Goal: Communication & Community: Answer question/provide support

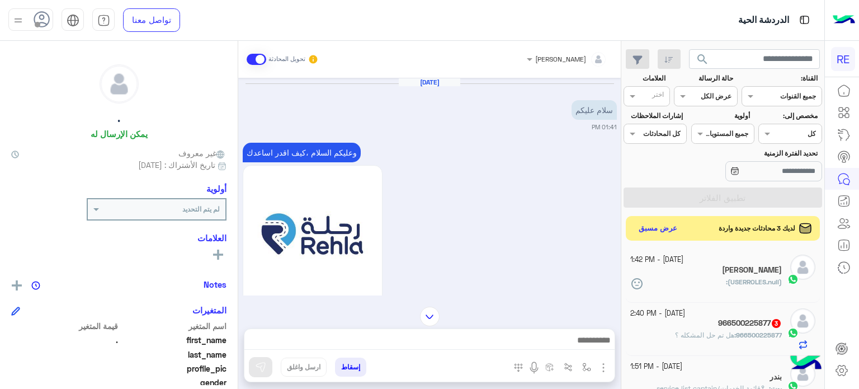
scroll to position [213, 0]
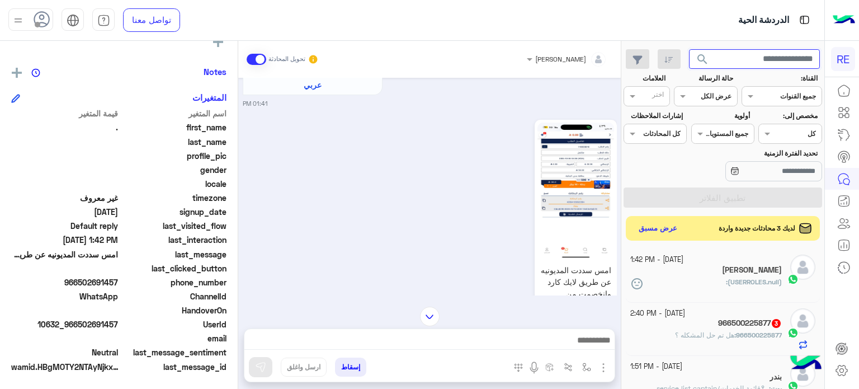
click at [732, 61] on input "text" at bounding box center [754, 59] width 131 height 20
click at [689, 49] on button "search" at bounding box center [702, 61] width 27 height 24
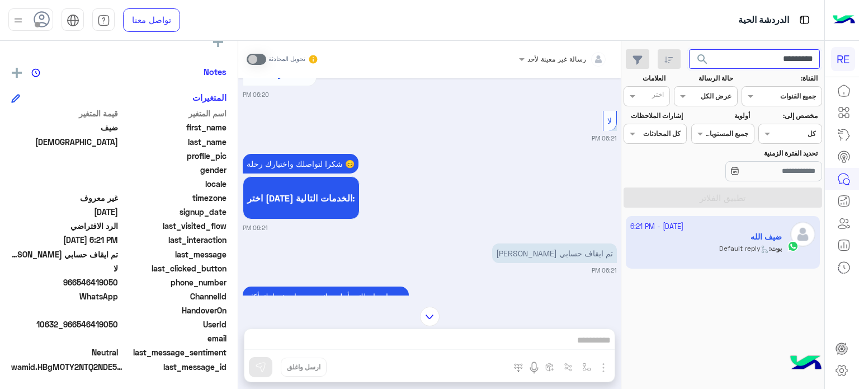
scroll to position [415, 0]
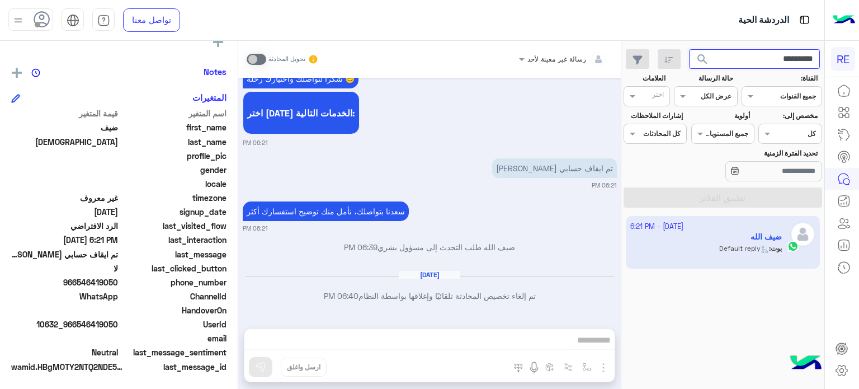
click at [778, 64] on input "*********" at bounding box center [754, 59] width 131 height 20
click at [522, 262] on div "Jul 20, 2024 شكاوى 06:20 PM فضلا اختر نوع الشكوى ماليه تقنية اخرى 06:20 PM اخرى…" at bounding box center [429, 197] width 383 height 239
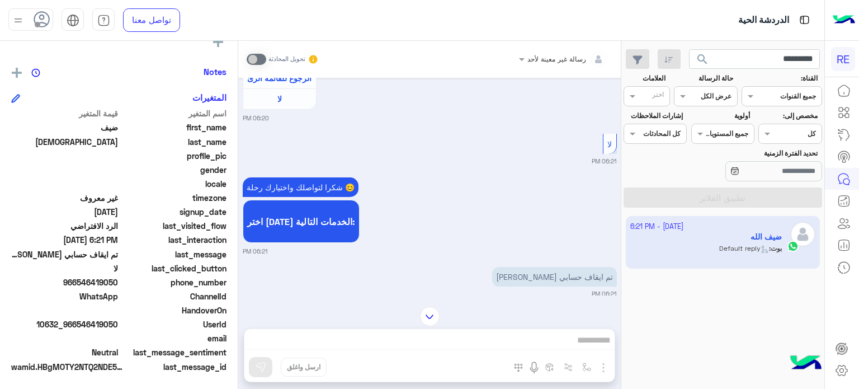
scroll to position [2239, 0]
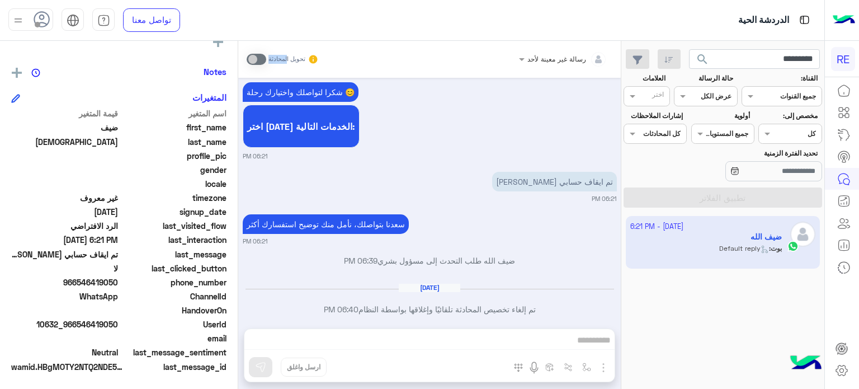
drag, startPoint x: 250, startPoint y: 56, endPoint x: 286, endPoint y: 53, distance: 36.6
click at [286, 53] on div "تحويل المحادثة" at bounding box center [283, 59] width 72 height 20
click at [269, 60] on small "تحويل المحادثة" at bounding box center [287, 59] width 37 height 9
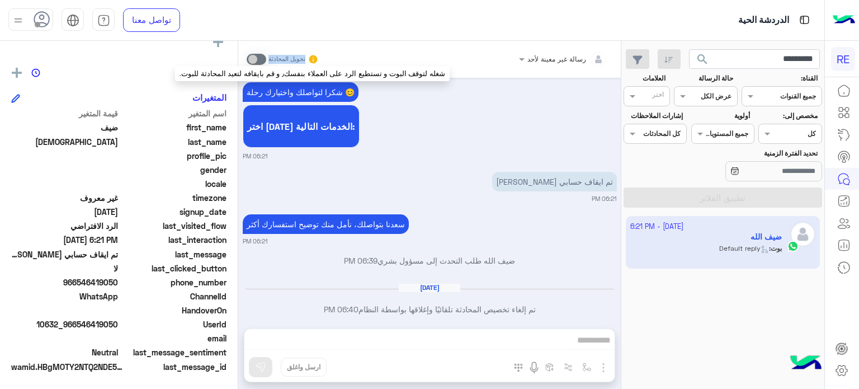
drag, startPoint x: 269, startPoint y: 60, endPoint x: 314, endPoint y: 58, distance: 45.4
click at [314, 58] on div "تحويل المحادثة" at bounding box center [283, 59] width 72 height 20
click at [313, 59] on icon at bounding box center [313, 59] width 10 height 10
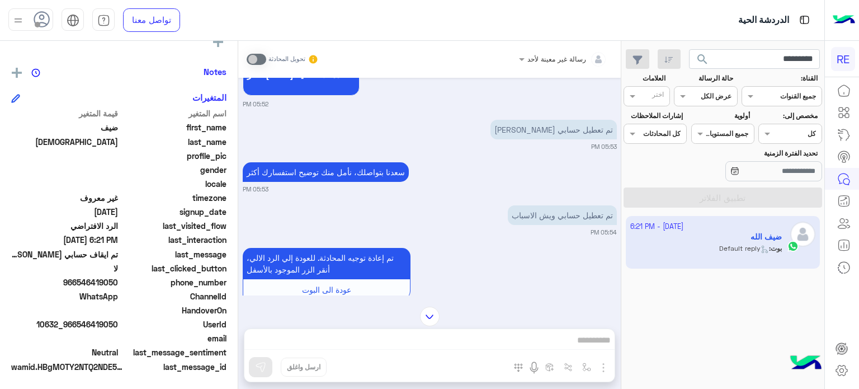
scroll to position [773, 0]
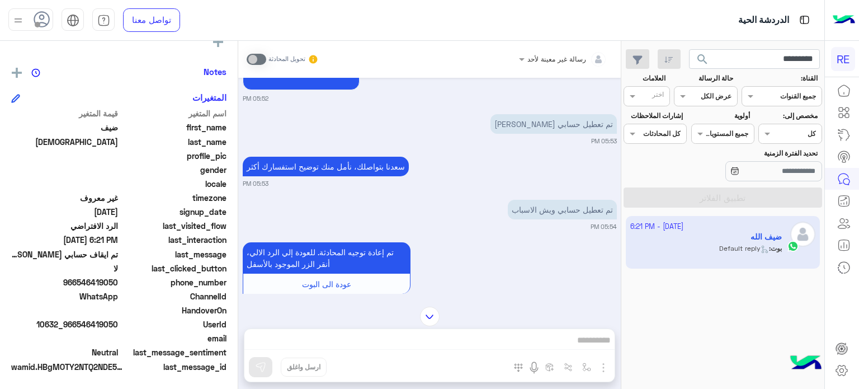
click at [434, 317] on img at bounding box center [430, 317] width 20 height 20
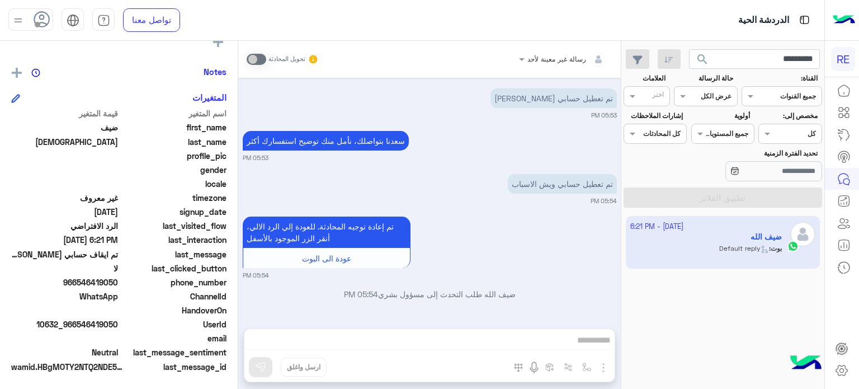
scroll to position [6728, 0]
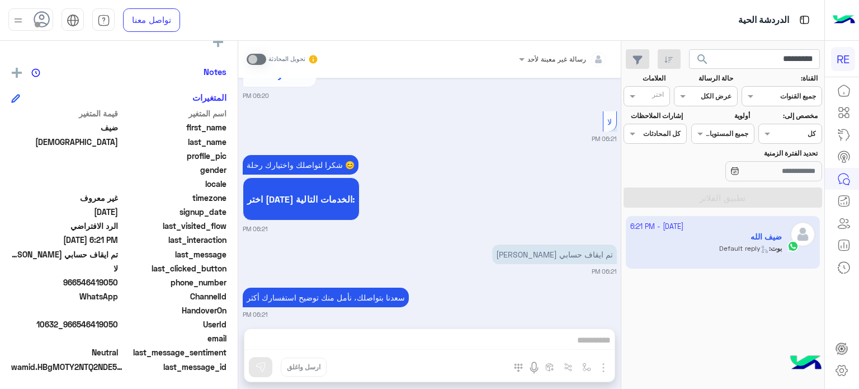
click at [423, 356] on h6 "[DATE]" at bounding box center [430, 360] width 62 height 8
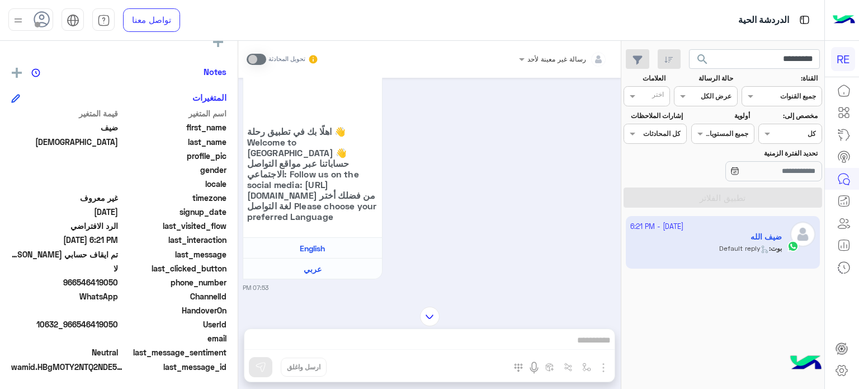
scroll to position [5759, 0]
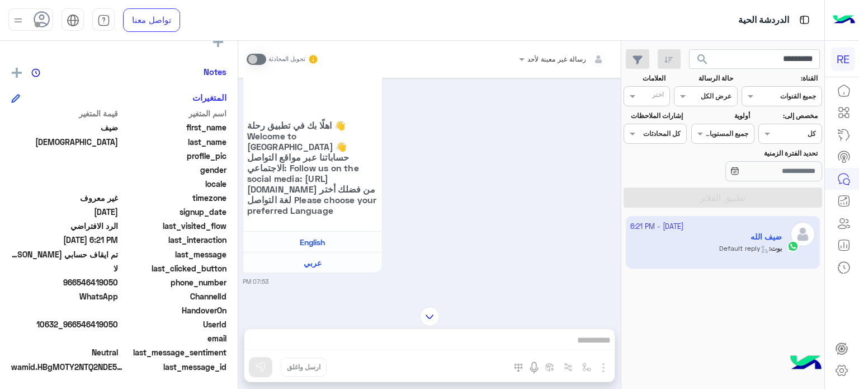
click at [599, 351] on span "عربي" at bounding box center [603, 356] width 18 height 10
click at [753, 60] on input "*********" at bounding box center [754, 59] width 131 height 20
click at [422, 313] on img at bounding box center [430, 317] width 20 height 20
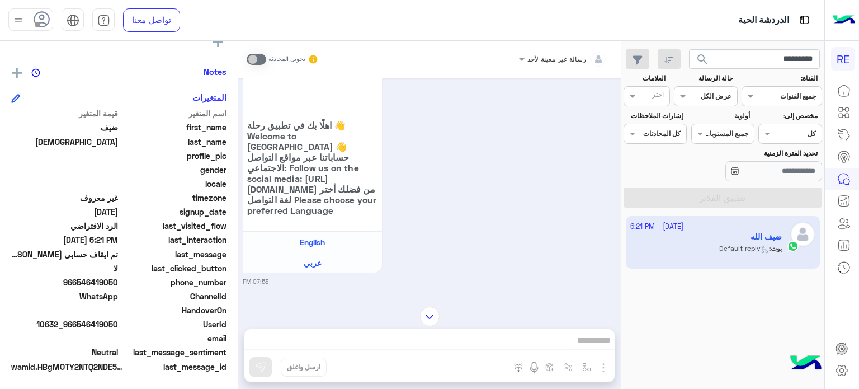
scroll to position [6728, 0]
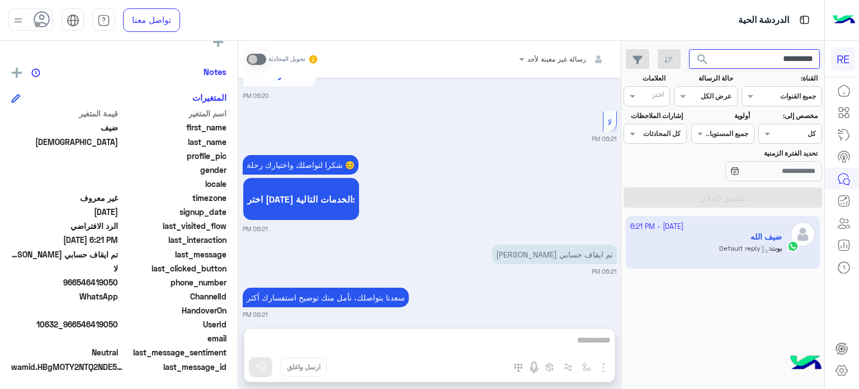
click at [745, 68] on input "*********" at bounding box center [754, 59] width 131 height 20
type input "*********"
click at [689, 49] on button "search" at bounding box center [702, 61] width 27 height 24
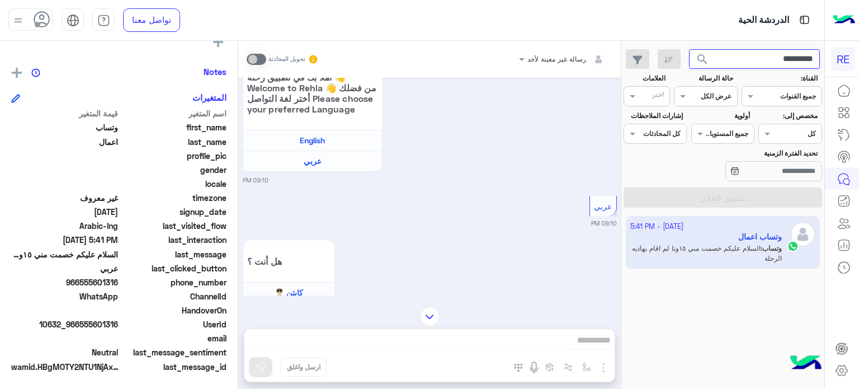
scroll to position [760, 0]
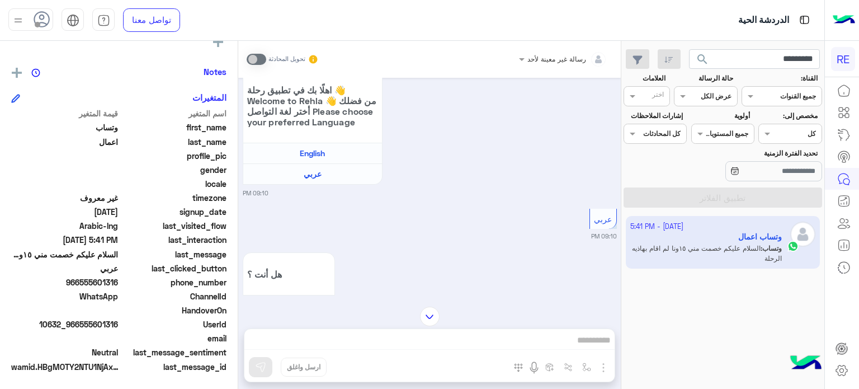
click at [423, 319] on img at bounding box center [430, 317] width 20 height 20
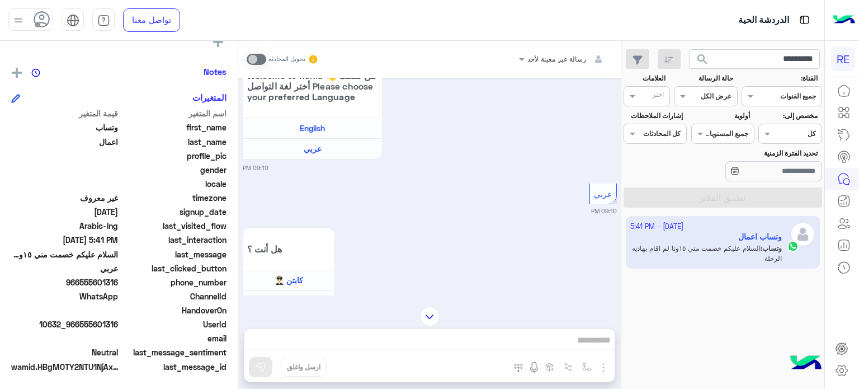
scroll to position [1161, 0]
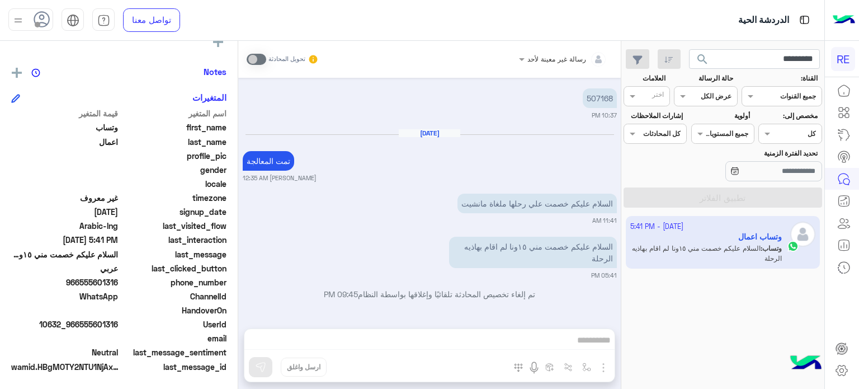
click at [516, 248] on p "السلام عليكم خصمت مني ١٥ونا لم اقام بهاذيه الرحلة" at bounding box center [533, 252] width 168 height 31
click at [559, 202] on p "السلام عليكم خصمت علي رحلها ملغاة مانشيت" at bounding box center [537, 204] width 159 height 20
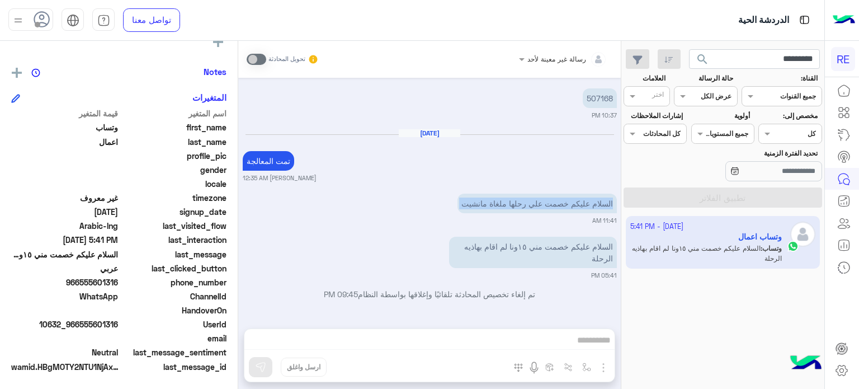
click at [559, 202] on p "السلام عليكم خصمت علي رحلها ملغاة مانشيت" at bounding box center [537, 204] width 159 height 20
click at [393, 225] on small "11:41 AM" at bounding box center [430, 220] width 374 height 9
click at [772, 58] on input "*********" at bounding box center [754, 59] width 131 height 20
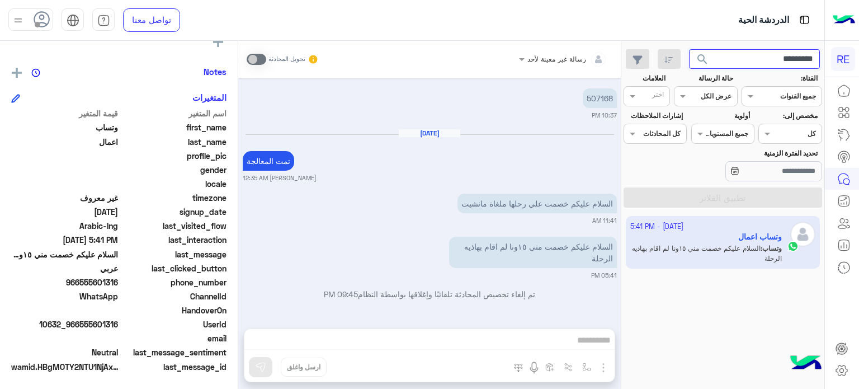
click at [763, 60] on input "*********" at bounding box center [754, 59] width 131 height 20
click at [689, 49] on button "search" at bounding box center [702, 61] width 27 height 24
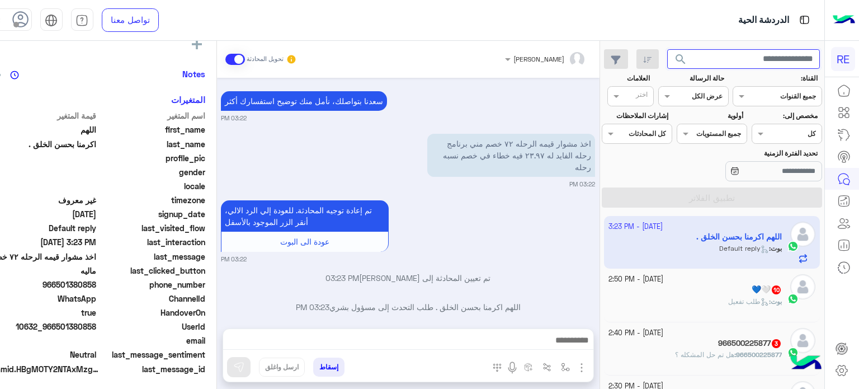
scroll to position [213, 0]
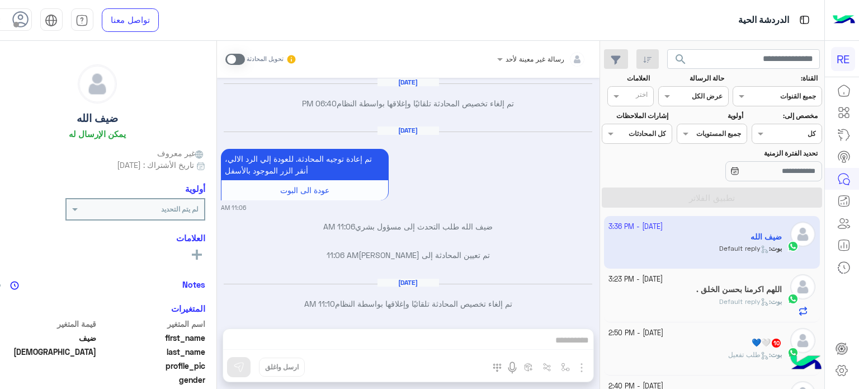
scroll to position [1237, 0]
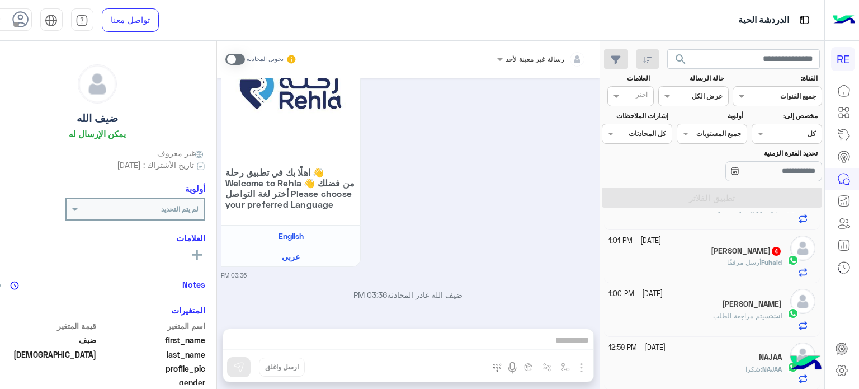
scroll to position [667, 0]
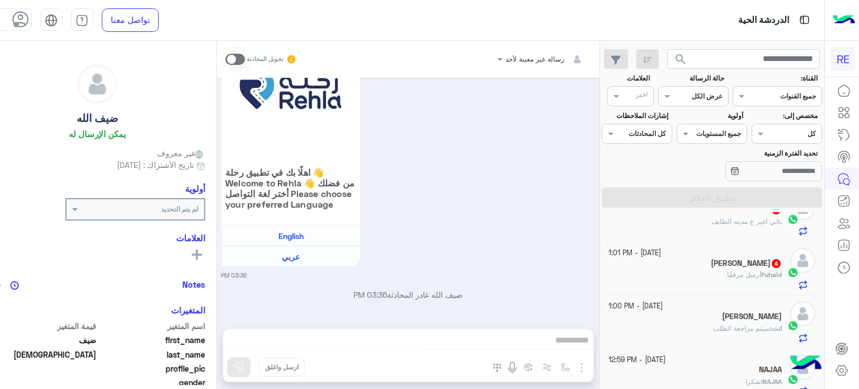
click at [761, 281] on div "Fuhaid أرسل مرفقًا" at bounding box center [695, 280] width 173 height 20
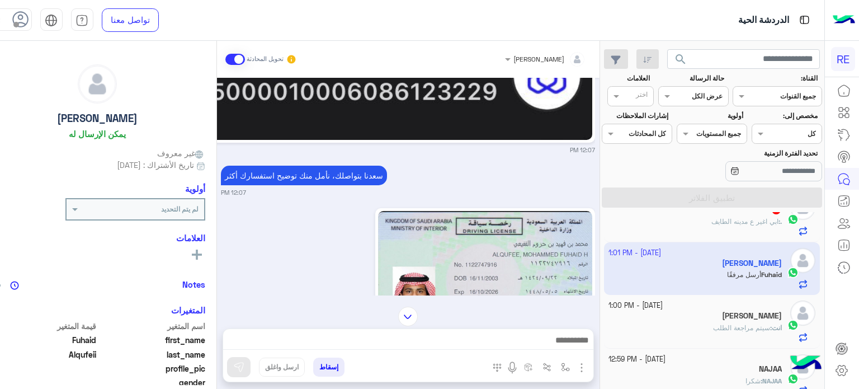
scroll to position [922, 0]
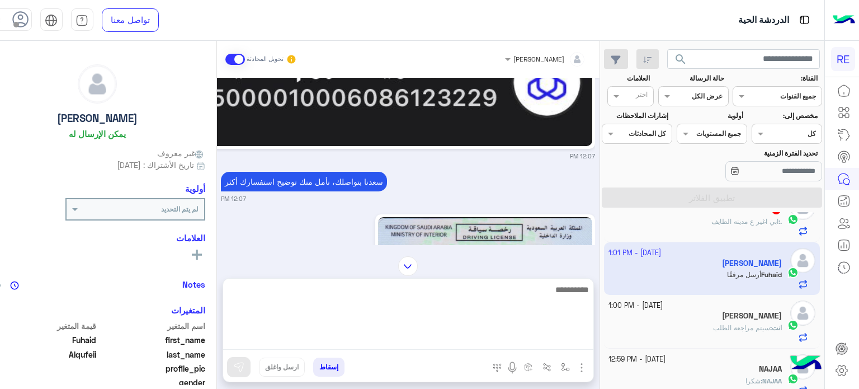
click at [460, 340] on textarea at bounding box center [408, 315] width 370 height 67
type textarea "*"
type textarea "**********"
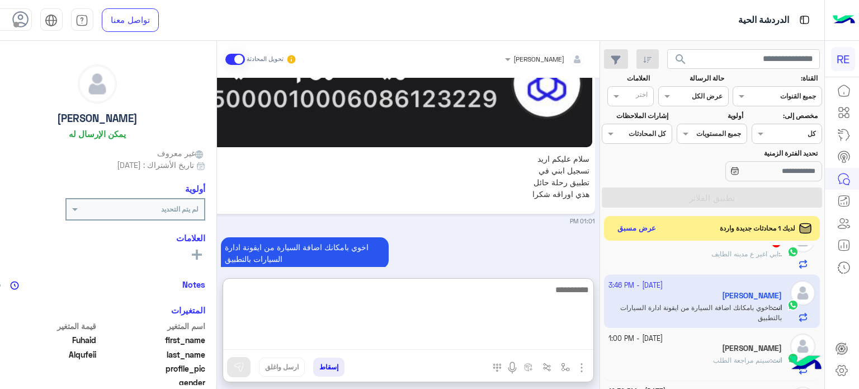
scroll to position [2330, 0]
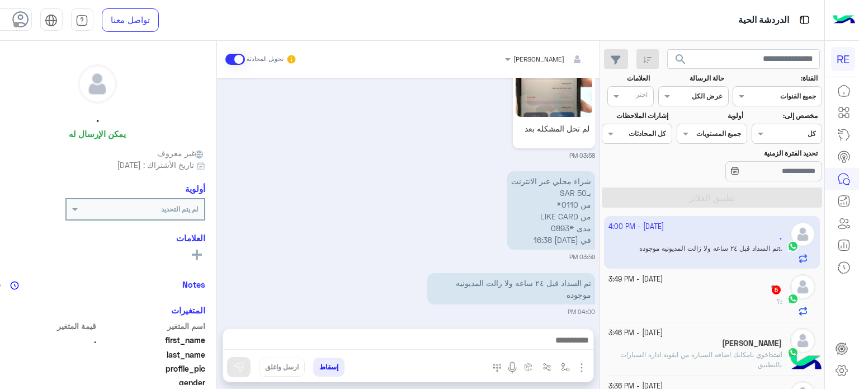
scroll to position [1923, 0]
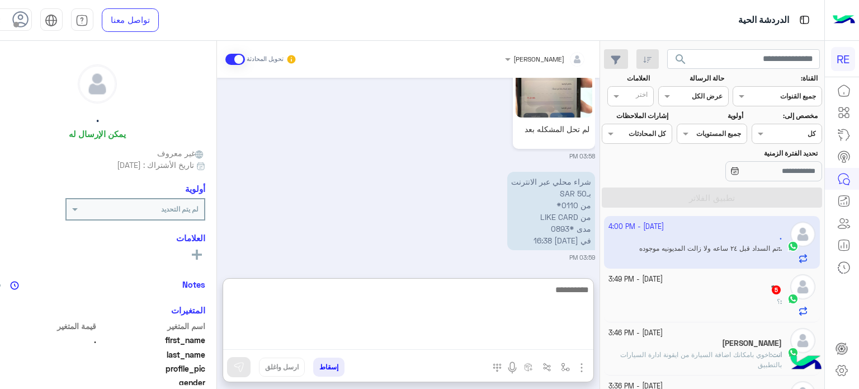
click at [424, 347] on textarea at bounding box center [408, 315] width 370 height 67
type textarea "**********"
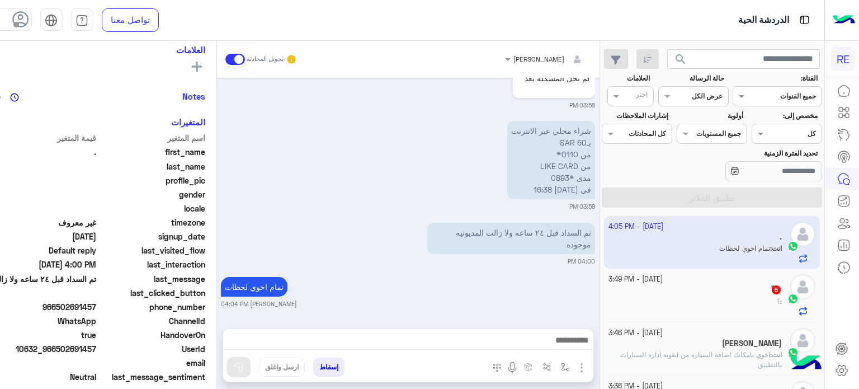
scroll to position [1984, 0]
drag, startPoint x: 119, startPoint y: 305, endPoint x: 81, endPoint y: 312, distance: 39.1
click at [81, 312] on span "966502691457" at bounding box center [43, 307] width 107 height 12
copy span "502691457"
click at [595, 135] on p "شراء محلي عبر الانترنت بـ50 SAR من 0110* من LIKE CARD مدى *0893 في 06/10/25 16:…" at bounding box center [551, 160] width 88 height 78
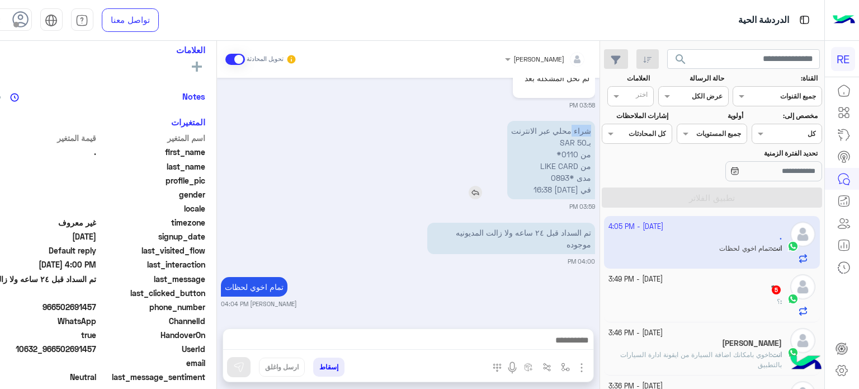
click at [595, 135] on p "شراء محلي عبر الانترنت بـ50 SAR من 0110* من LIKE CARD مدى *0893 في 06/10/25 16:…" at bounding box center [551, 160] width 88 height 78
click at [595, 136] on p "شراء محلي عبر الانترنت بـ50 SAR من 0110* من LIKE CARD مدى *0893 في 06/10/25 16:…" at bounding box center [551, 160] width 88 height 78
click at [599, 136] on div at bounding box center [599, 136] width 0 height 0
click at [595, 136] on p "شراء محلي عبر الانترنت بـ50 SAR من 0110* من LIKE CARD مدى *0893 في 06/10/25 16:…" at bounding box center [551, 160] width 88 height 78
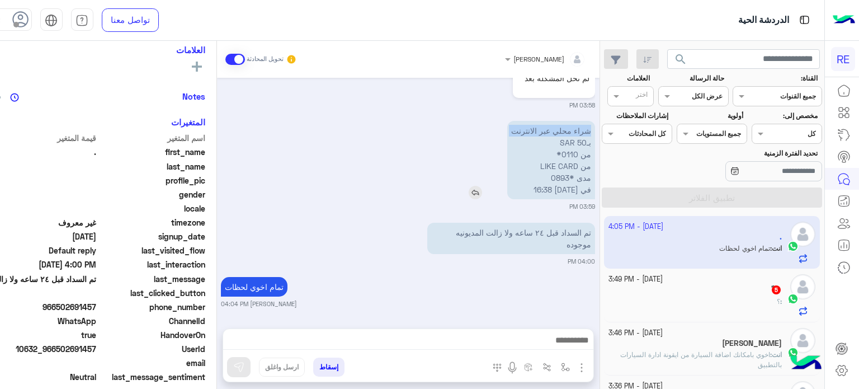
click at [595, 134] on p "شراء محلي عبر الانترنت بـ50 SAR من 0110* من LIKE CARD مدى *0893 في 06/10/25 16:…" at bounding box center [551, 160] width 88 height 78
drag, startPoint x: 600, startPoint y: 134, endPoint x: 577, endPoint y: 199, distance: 69.2
click at [577, 199] on p "شراء محلي عبر الانترنت بـ50 SAR من 0110* من LIKE CARD مدى *0893 في 06/10/25 16:…" at bounding box center [551, 160] width 88 height 78
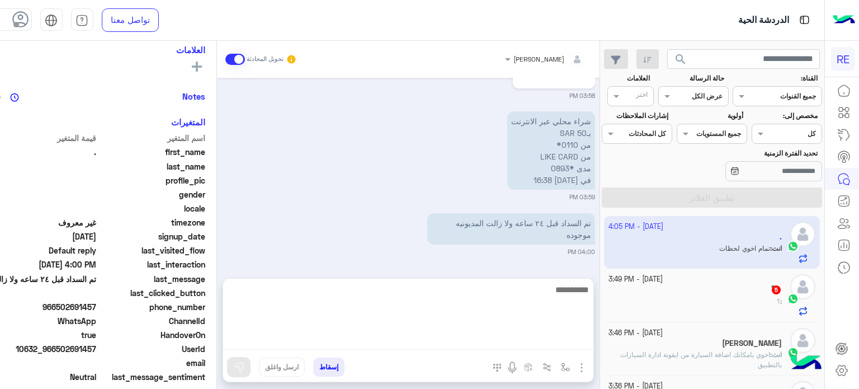
click at [539, 338] on textarea at bounding box center [408, 315] width 370 height 67
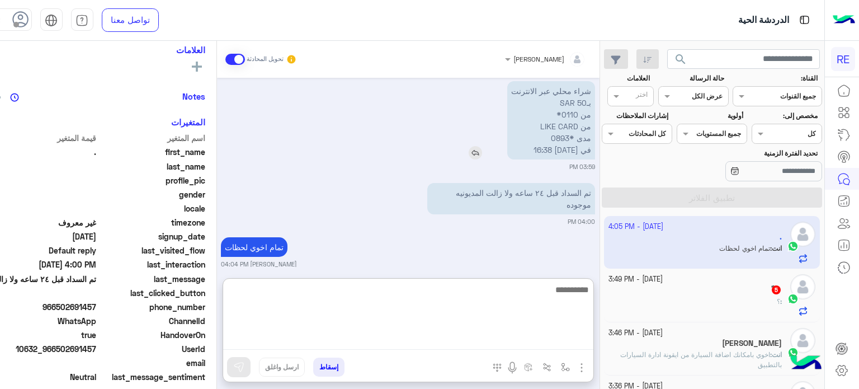
scroll to position [2034, 0]
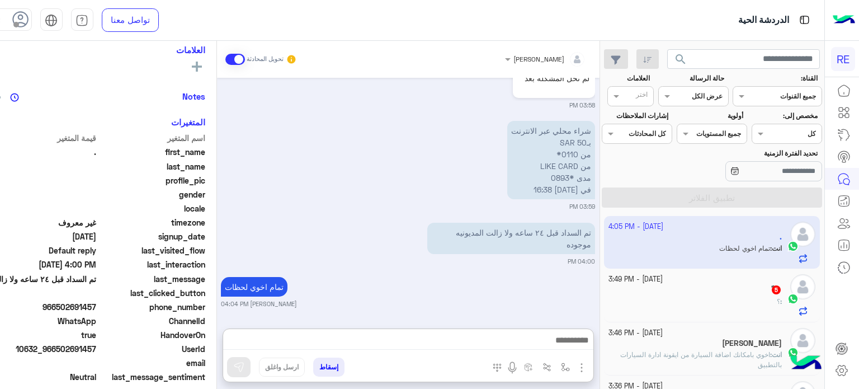
click at [521, 232] on div "Oct 7, 2025 تم تعيين المحادثة إلى Zahraa Alfadhl 12:08 PM . طلب التحدث إلى مسؤو…" at bounding box center [408, 197] width 383 height 239
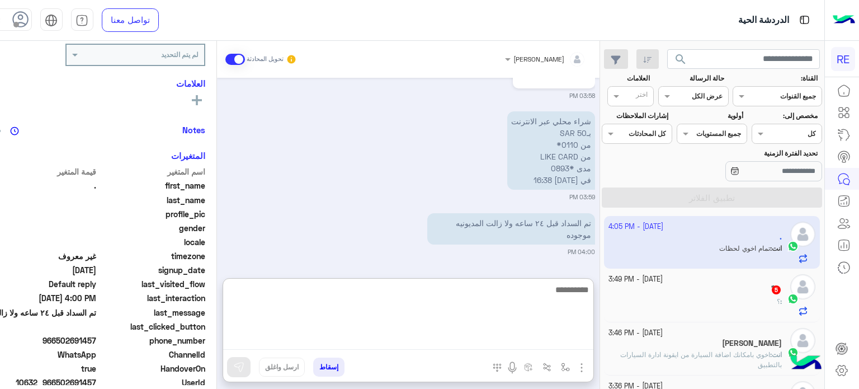
scroll to position [2005, 0]
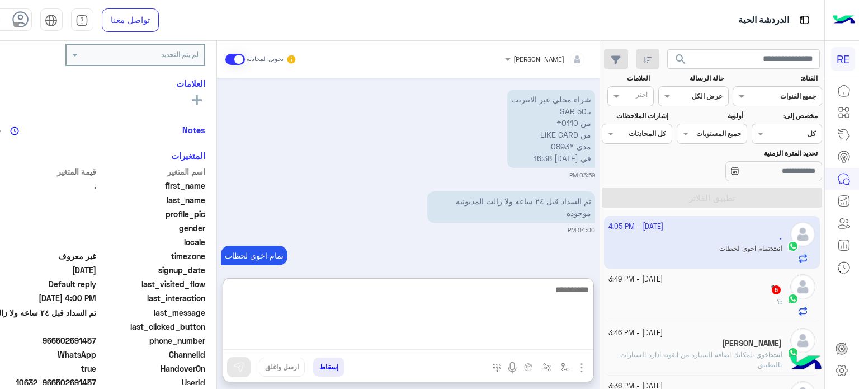
click at [482, 343] on textarea at bounding box center [408, 315] width 370 height 67
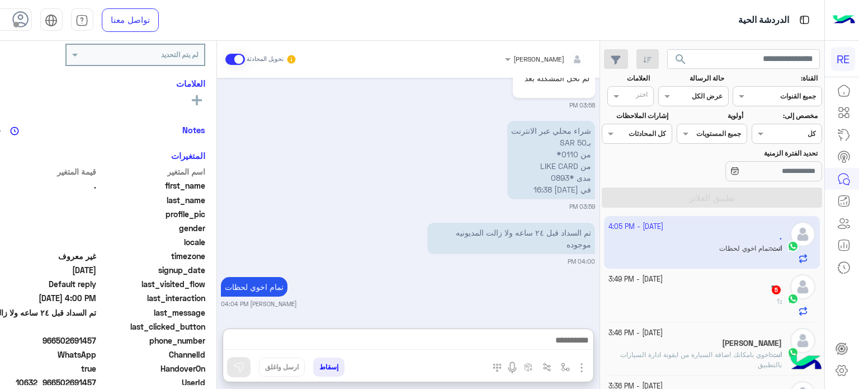
click at [710, 303] on div "ً : ؟" at bounding box center [695, 306] width 173 height 20
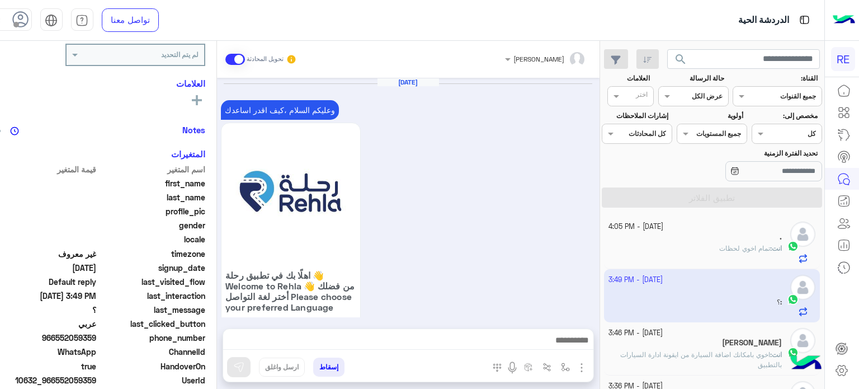
scroll to position [559, 0]
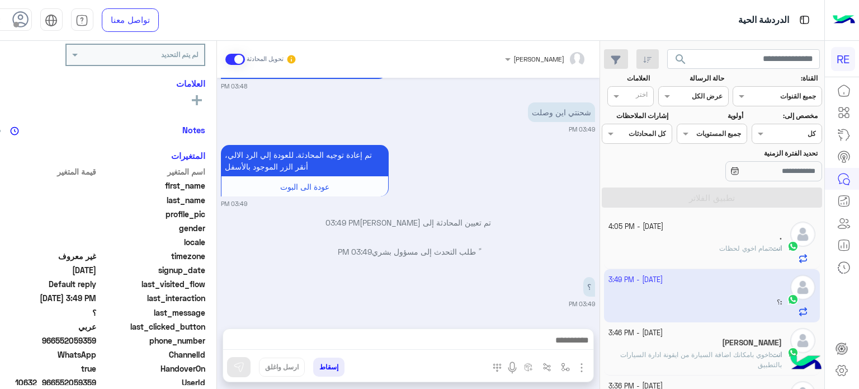
click at [677, 239] on div "." at bounding box center [695, 238] width 173 height 12
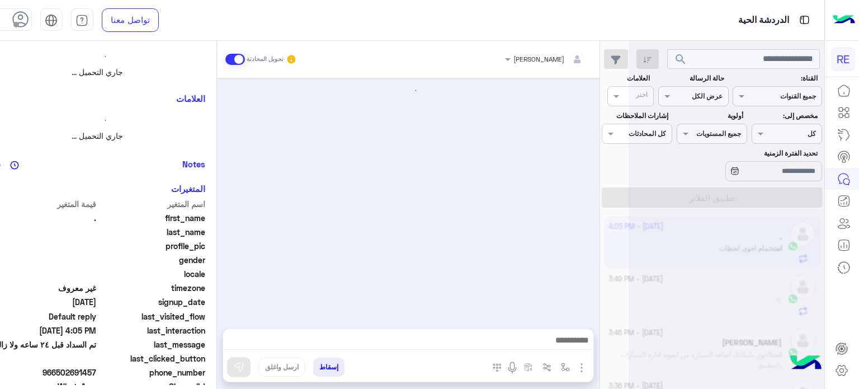
scroll to position [870, 0]
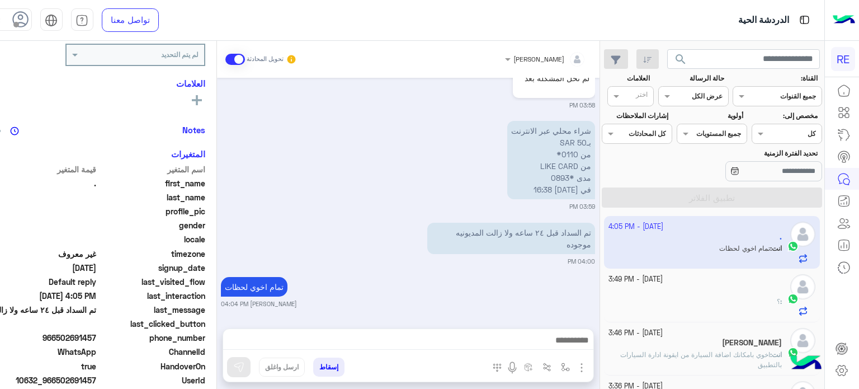
click at [700, 291] on div "ً" at bounding box center [695, 291] width 173 height 12
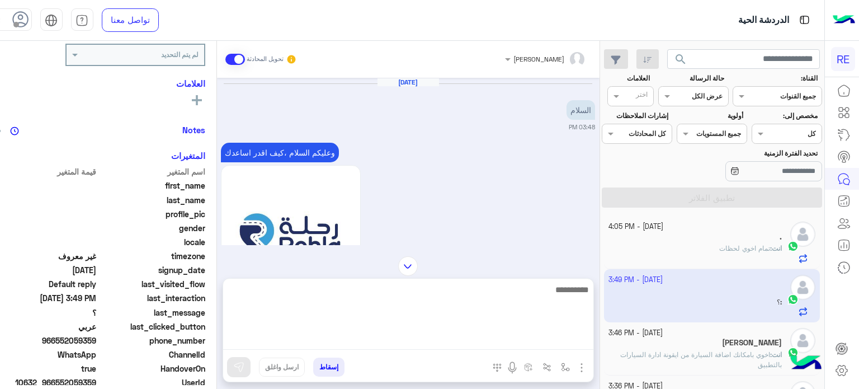
click at [405, 339] on textarea at bounding box center [408, 315] width 370 height 67
type textarea "**********"
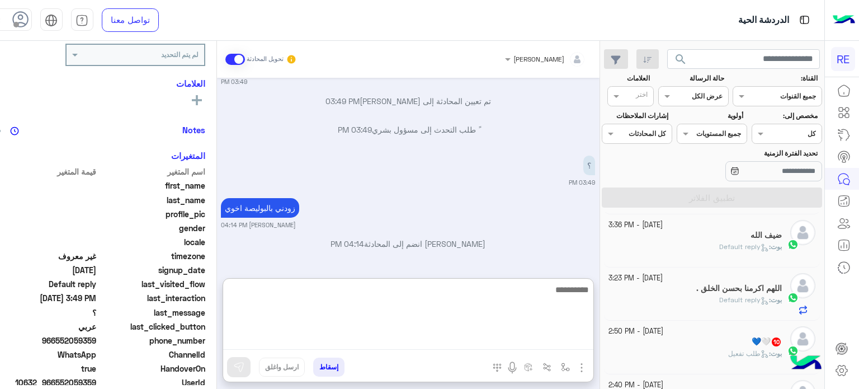
scroll to position [201, 0]
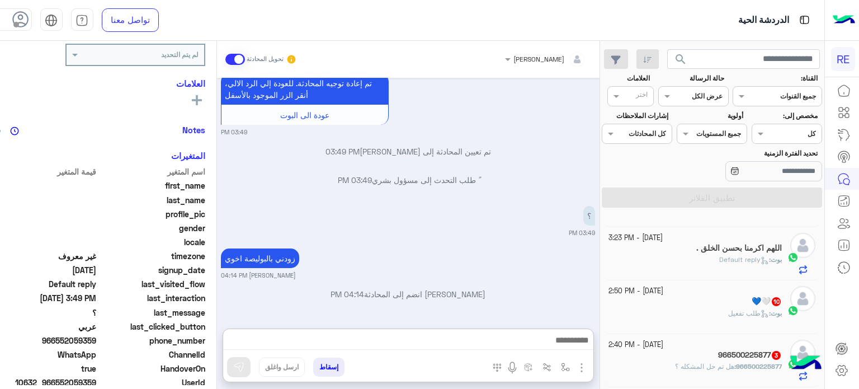
click at [718, 304] on div "💙🤍 10" at bounding box center [695, 302] width 173 height 12
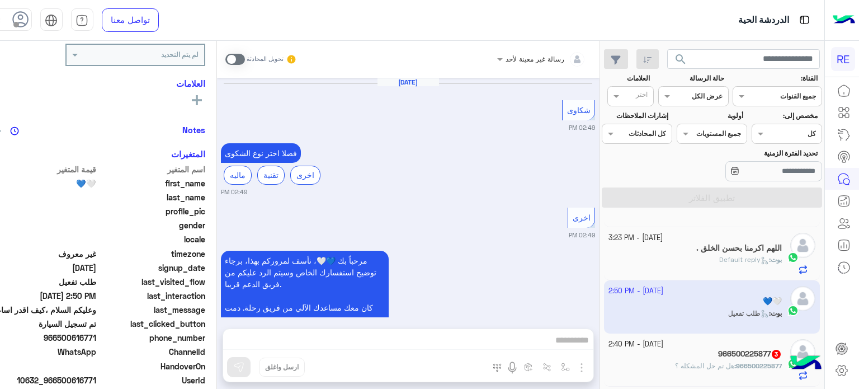
scroll to position [905, 0]
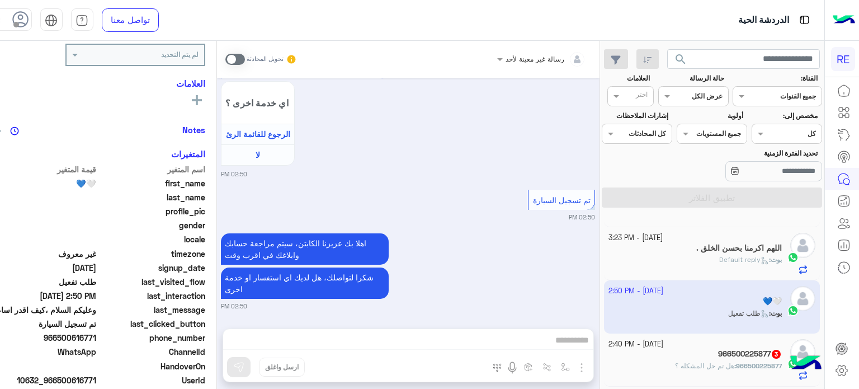
click at [709, 364] on span "هل تم حل المشكله ؟" at bounding box center [704, 365] width 59 height 8
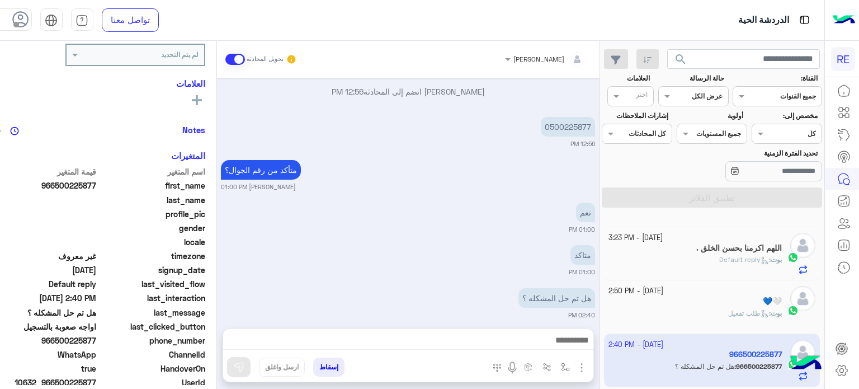
scroll to position [1146, 0]
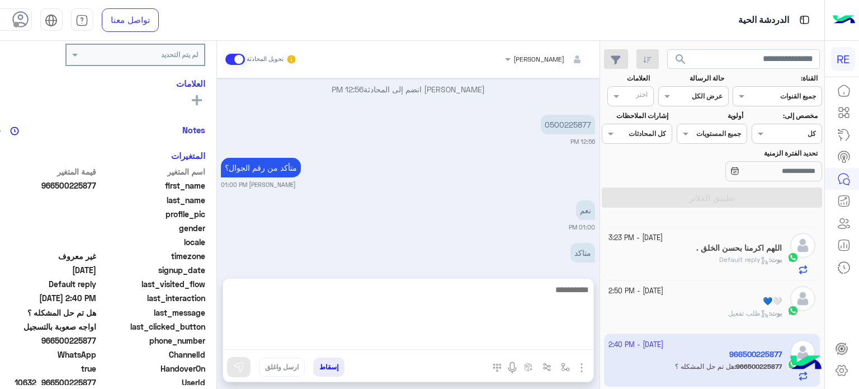
click at [543, 338] on textarea at bounding box center [408, 315] width 370 height 67
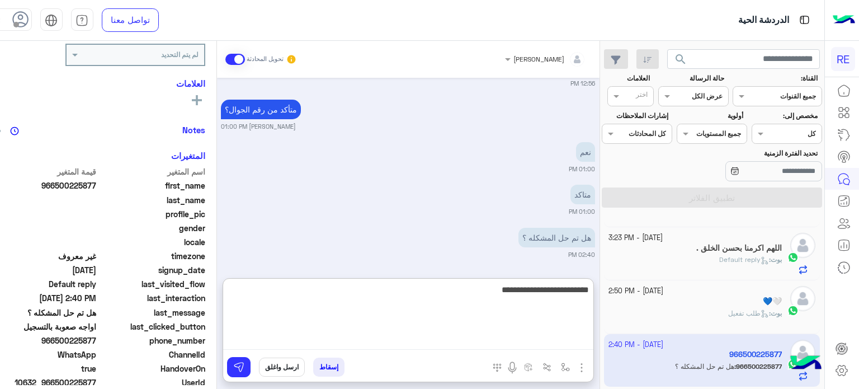
type textarea "**********"
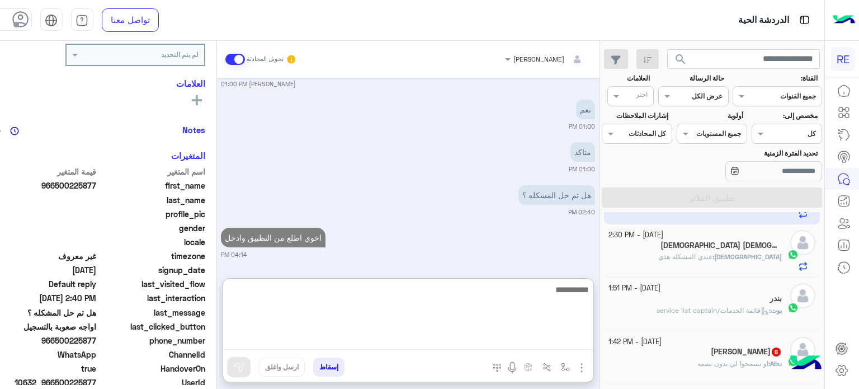
scroll to position [365, 0]
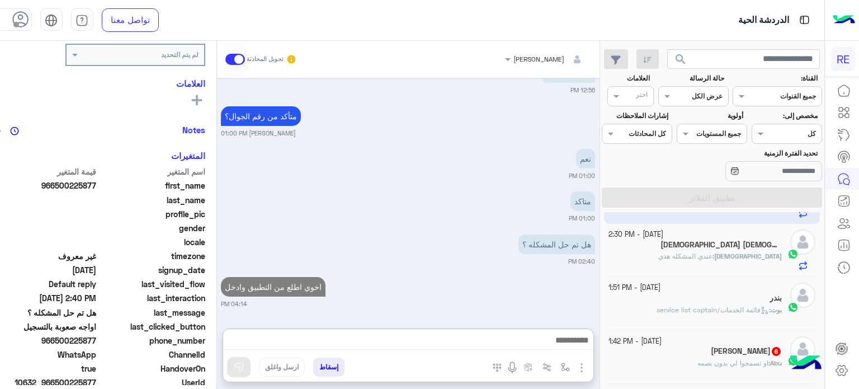
click at [724, 240] on div "لاإله الا الله 11" at bounding box center [695, 246] width 173 height 12
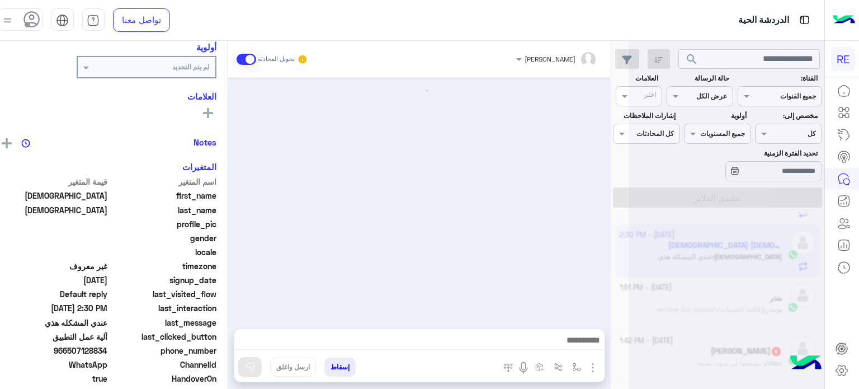
scroll to position [945, 0]
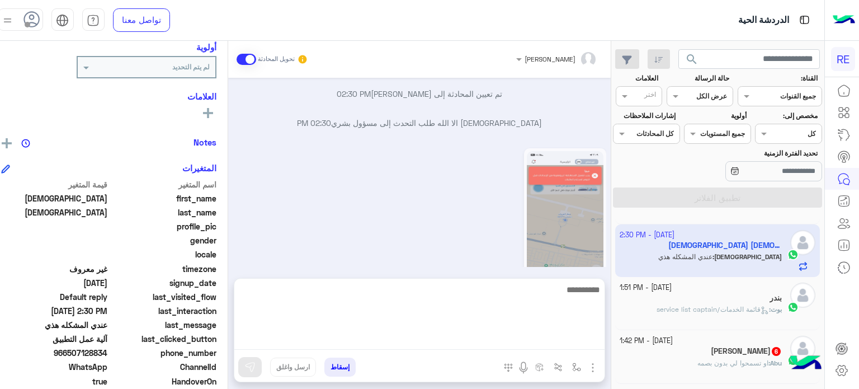
click at [521, 336] on textarea at bounding box center [419, 315] width 370 height 67
type textarea "**********"
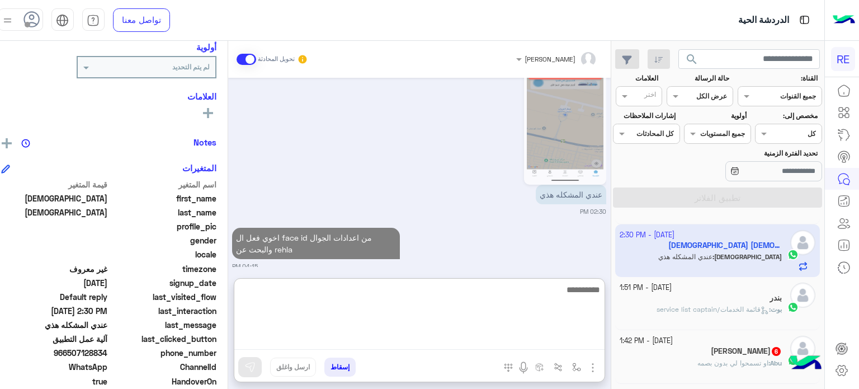
scroll to position [436, 0]
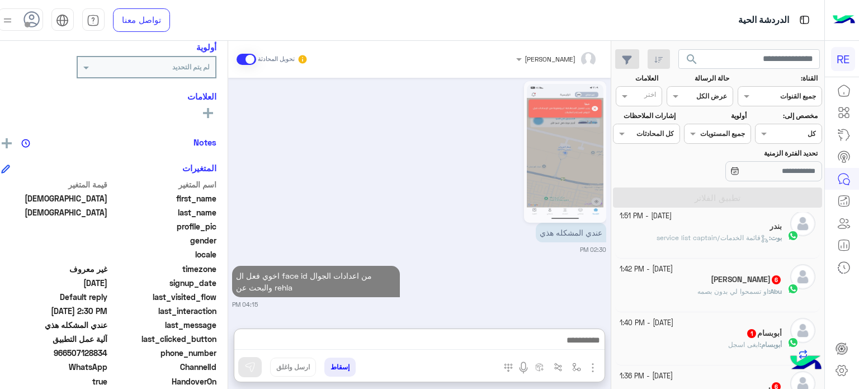
click at [750, 283] on div "Abu Sultan 6" at bounding box center [701, 281] width 162 height 12
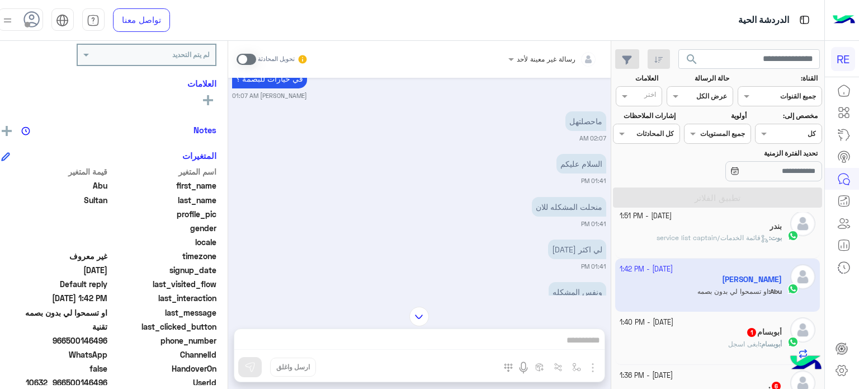
scroll to position [268, 0]
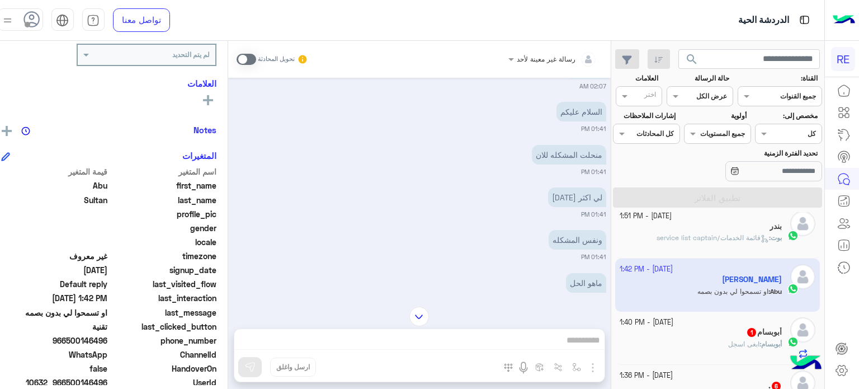
click at [747, 352] on div "أبوبسام : ابغى اسجل" at bounding box center [701, 349] width 162 height 20
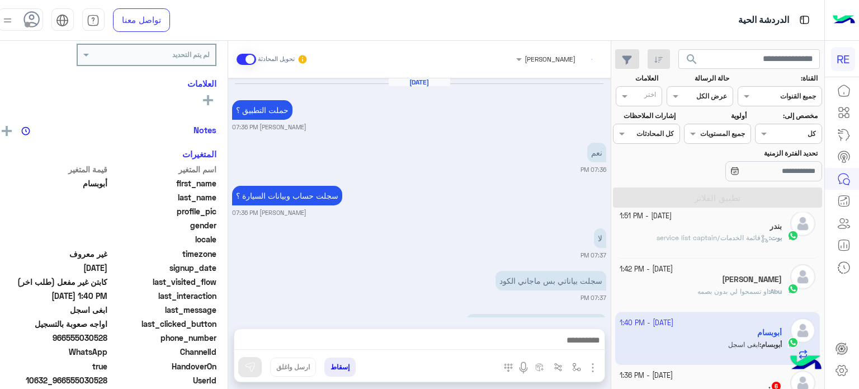
scroll to position [246, 0]
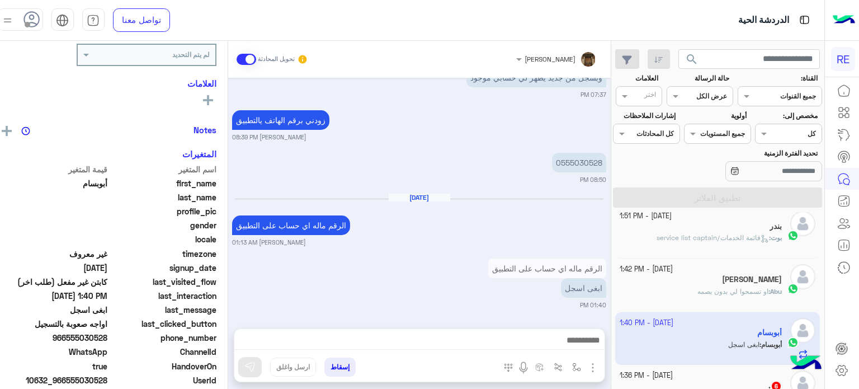
click at [714, 381] on div ". 6" at bounding box center [701, 387] width 162 height 12
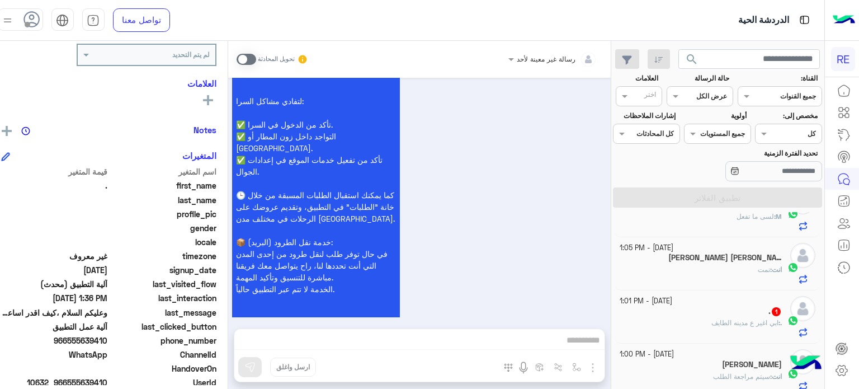
scroll to position [660, 0]
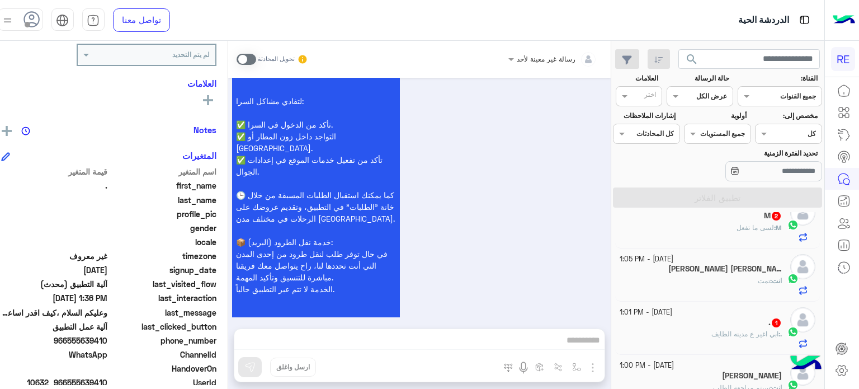
click at [721, 336] on span "ابي اغير ع مدينه الطايف" at bounding box center [745, 333] width 67 height 8
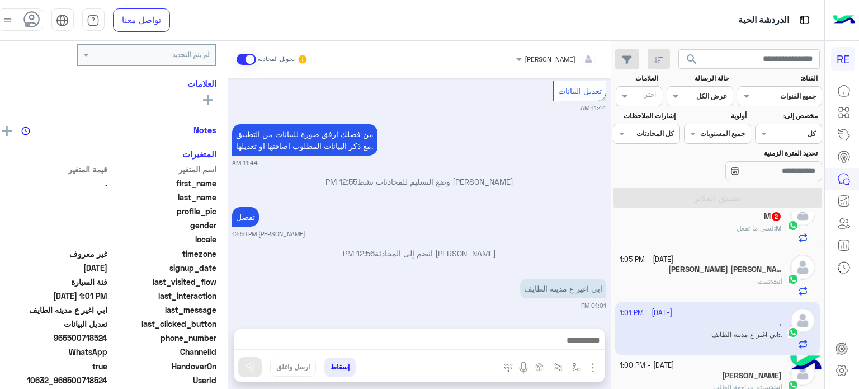
scroll to position [600, 0]
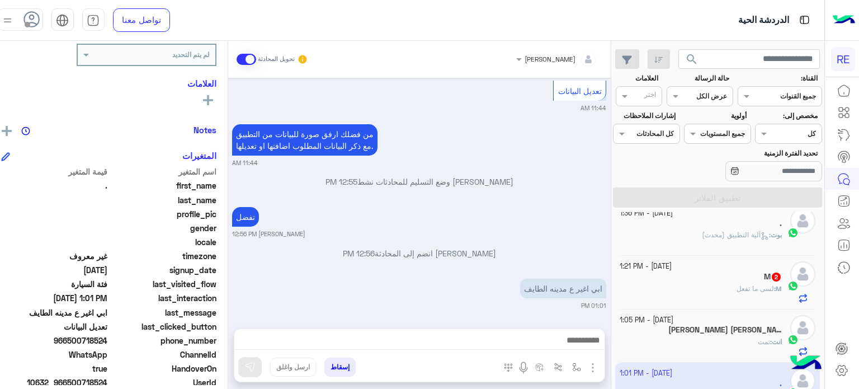
click at [700, 284] on div "M : لسى ما تفعل" at bounding box center [701, 294] width 162 height 20
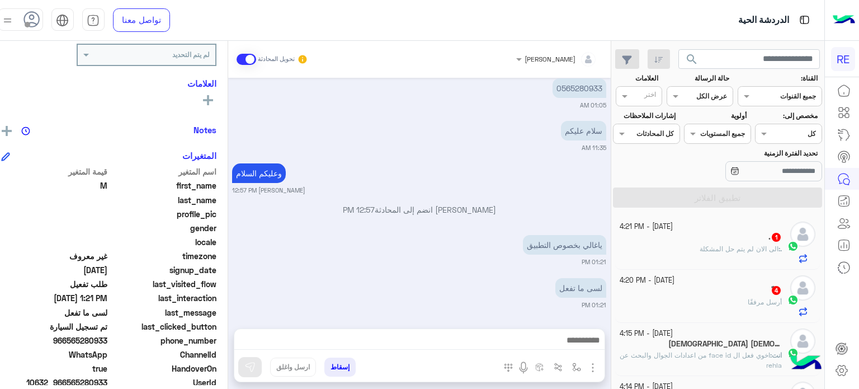
click at [701, 246] on span "الى الان لم يتم حل المشكلة" at bounding box center [739, 248] width 79 height 8
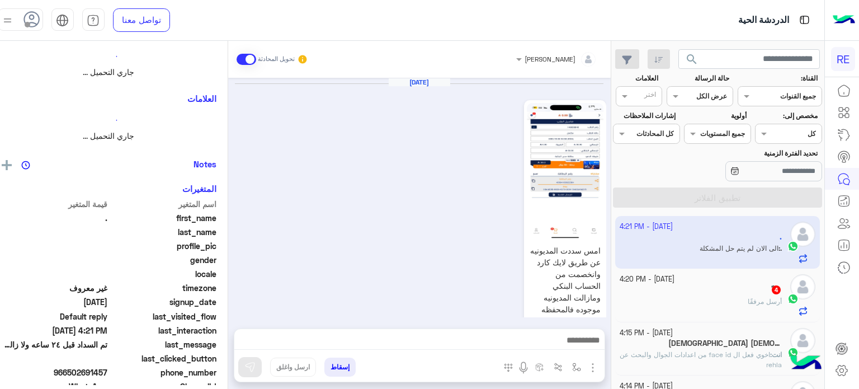
scroll to position [609, 0]
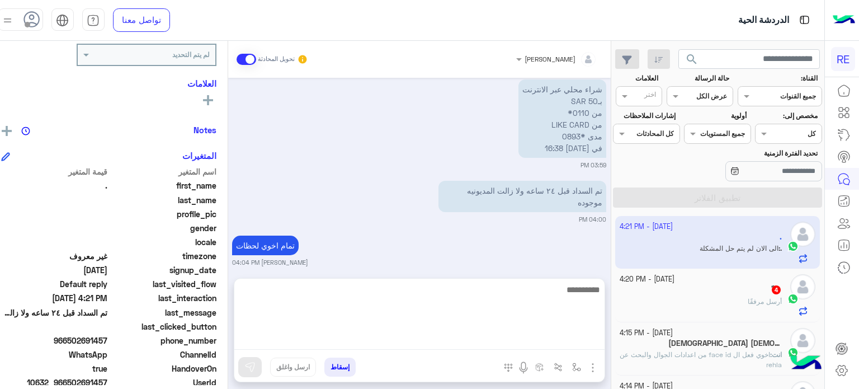
click at [566, 337] on textarea at bounding box center [419, 315] width 370 height 67
type textarea "*"
type textarea "**********"
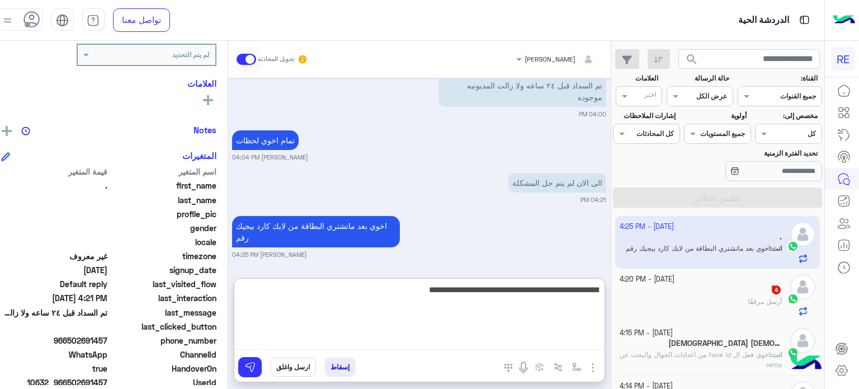
type textarea "**********"
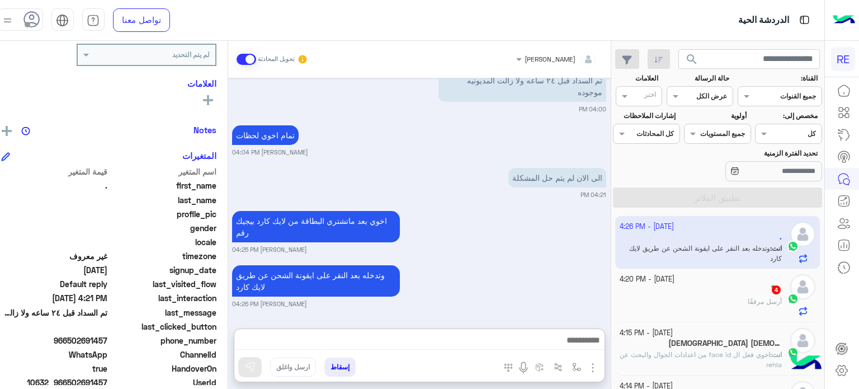
click at [676, 299] on div "ً أرسل مرفقًا" at bounding box center [701, 306] width 162 height 20
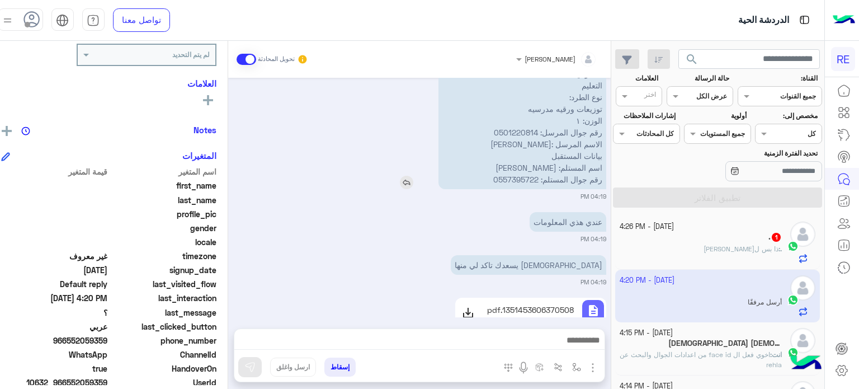
scroll to position [348, 0]
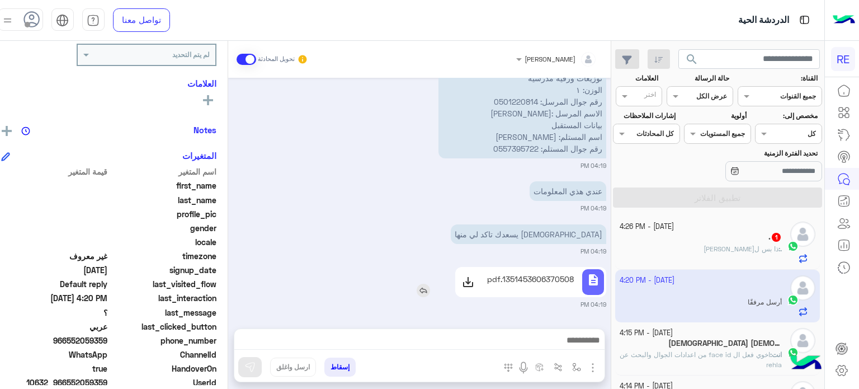
click at [543, 280] on p "1351453606370508.pdf" at bounding box center [530, 279] width 87 height 12
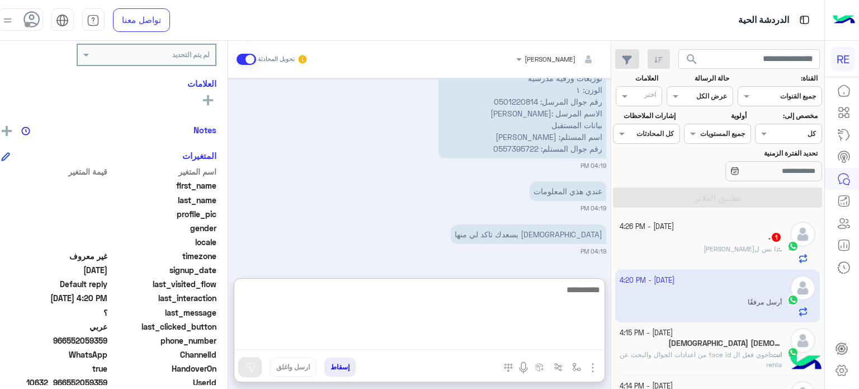
click at [524, 341] on textarea at bounding box center [419, 315] width 370 height 67
type textarea "*"
type textarea "**********"
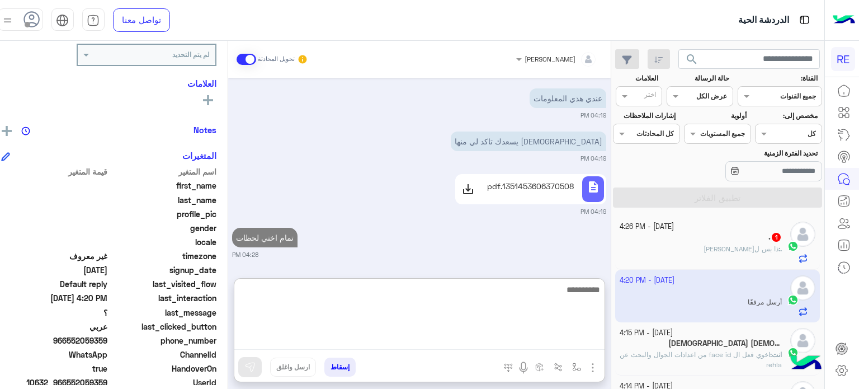
scroll to position [0, 0]
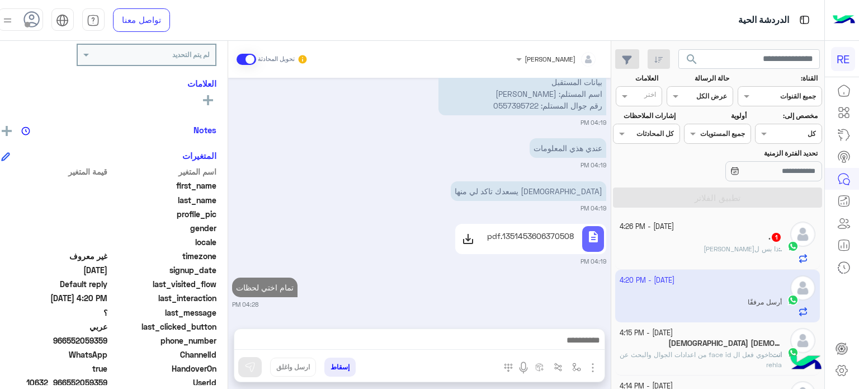
click at [743, 266] on div "7 October - 4:26 PM . 1 . : ذا بس للي جاني" at bounding box center [717, 242] width 205 height 53
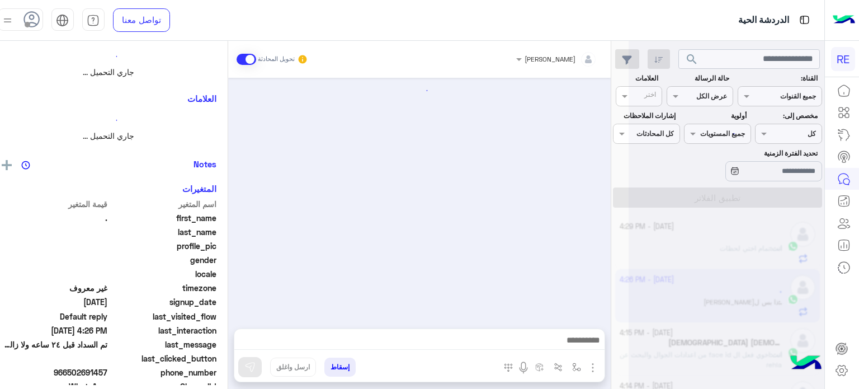
click at [758, 247] on div at bounding box center [727, 198] width 196 height 389
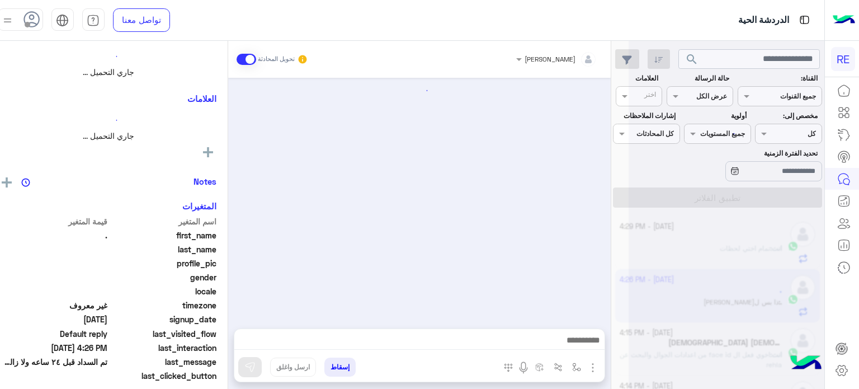
scroll to position [482, 0]
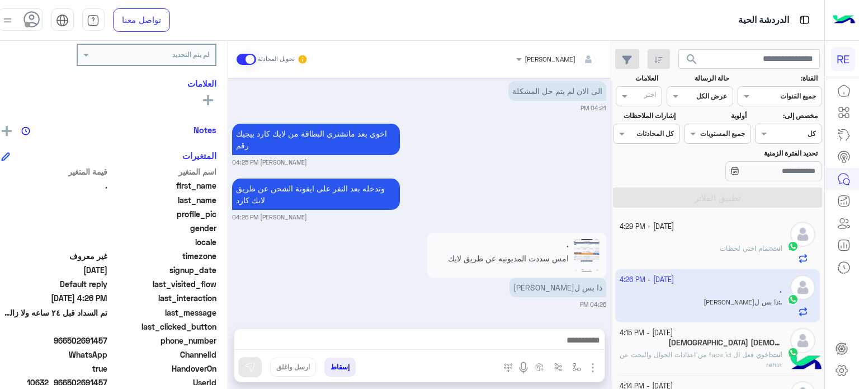
click at [562, 251] on app-msgs-reply-image ". امس سددت المديونيه عن طريق لايك كارد وانخصمت من الحساب البنكي ومازالت المديون…" at bounding box center [516, 255] width 179 height 45
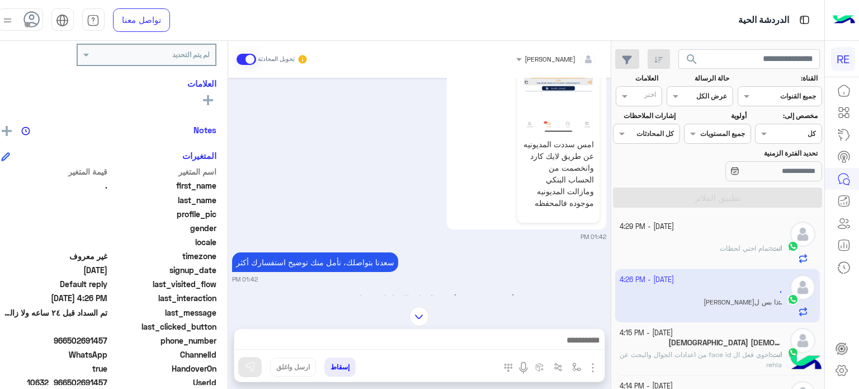
scroll to position [1, 0]
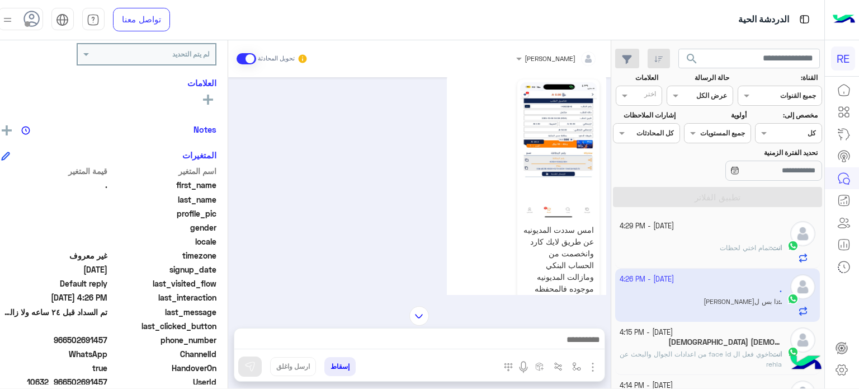
click at [582, 149] on img at bounding box center [558, 150] width 77 height 136
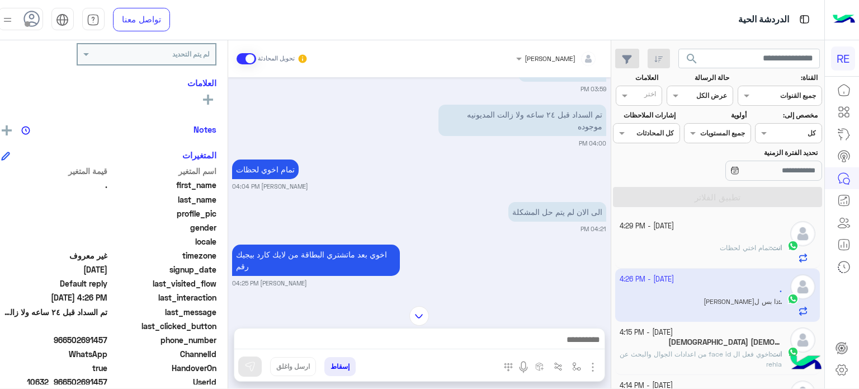
scroll to position [482, 0]
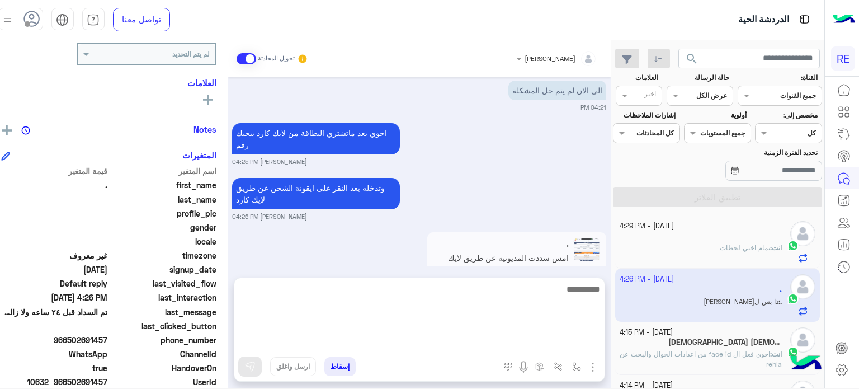
click at [501, 337] on textarea at bounding box center [419, 315] width 370 height 67
type textarea "**********"
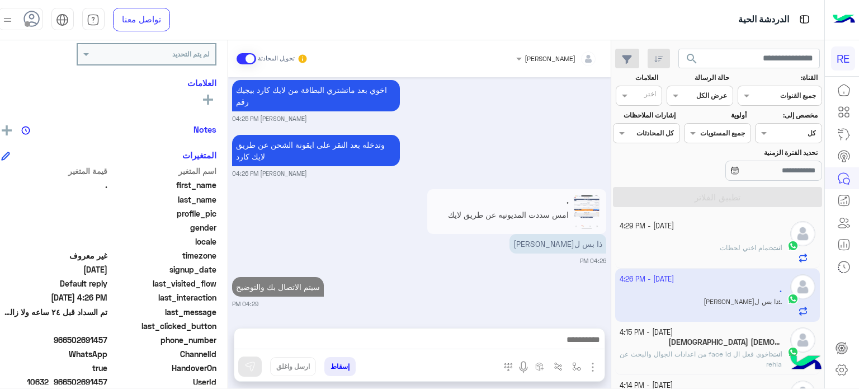
scroll to position [525, 0]
click at [551, 156] on div "Oct 7, 2025 جاري المراجعة Terhal Almodon 02:06 PM Terhal Almodon انضم إلى المحا…" at bounding box center [419, 196] width 383 height 239
click at [530, 212] on app-msgs-reply-image ". امس سددت المديونيه عن طريق لايك كارد وانخصمت من الحساب البنكي ومازالت المديون…" at bounding box center [516, 212] width 179 height 45
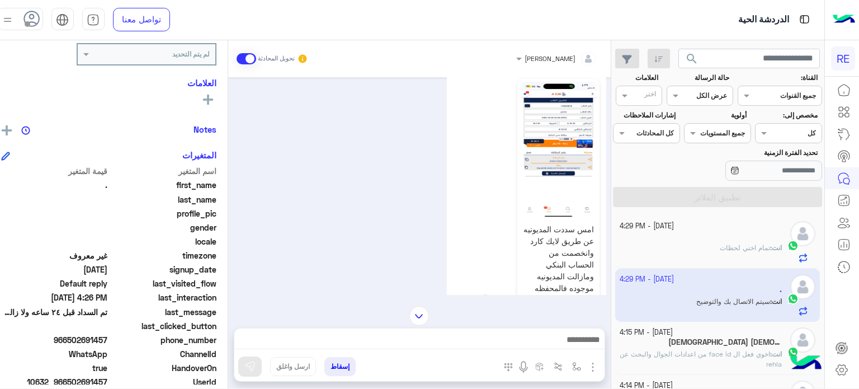
scroll to position [364, 0]
